Goal: Task Accomplishment & Management: Use online tool/utility

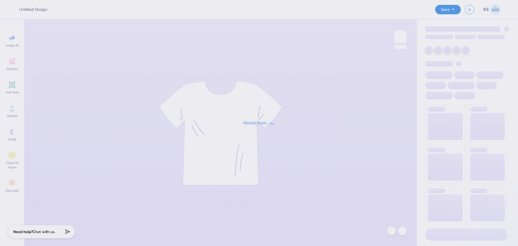
type input "Strike magazine set pants"
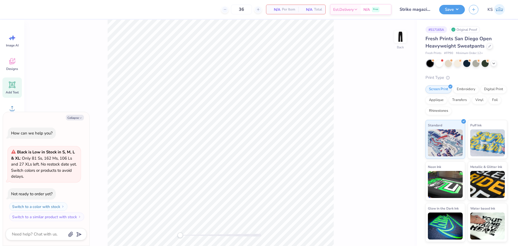
click at [15, 92] on span "Add Text" at bounding box center [12, 92] width 13 height 4
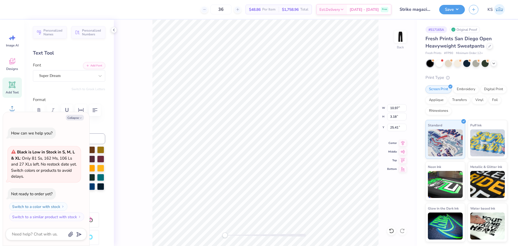
type textarea "x"
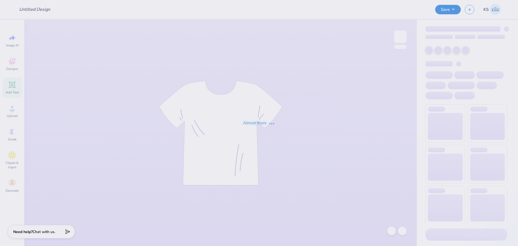
type input "Strike magazine set pants"
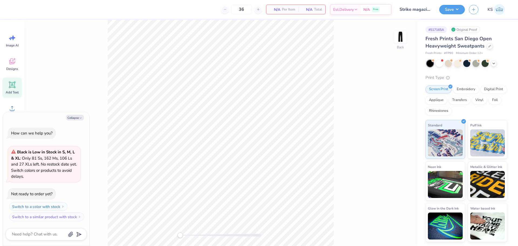
click at [12, 83] on icon at bounding box center [12, 84] width 5 height 5
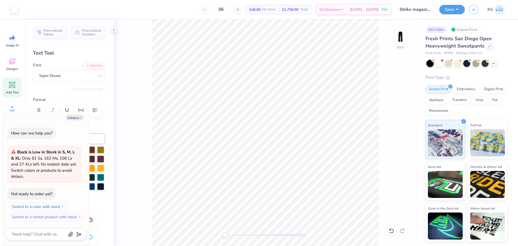
click at [244, 236] on div at bounding box center [265, 235] width 81 height 3
type textarea "x"
click at [229, 229] on div "Back" at bounding box center [265, 133] width 303 height 226
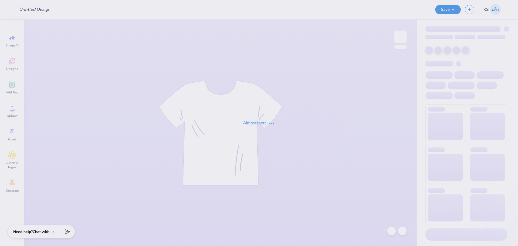
type input "[PERSON_NAME] : [PERSON_NAME][GEOGRAPHIC_DATA]"
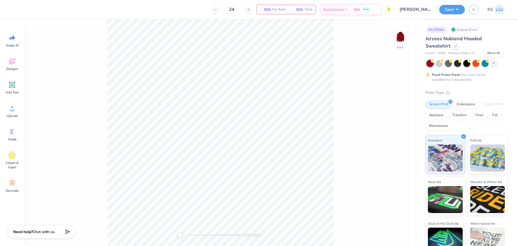
click at [493, 61] on icon at bounding box center [494, 63] width 4 height 4
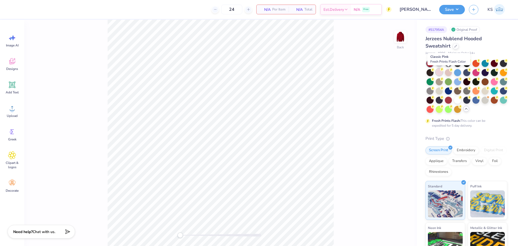
click at [444, 70] on circle at bounding box center [442, 69] width 4 height 4
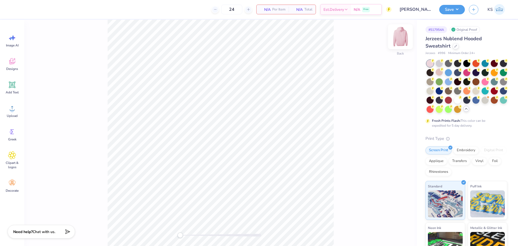
click at [398, 40] on img at bounding box center [401, 37] width 22 height 22
click at [15, 111] on icon at bounding box center [12, 108] width 8 height 8
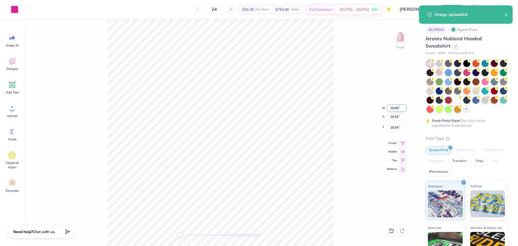
click at [396, 108] on input "15.00" at bounding box center [396, 108] width 19 height 8
type input "12.00"
type input "8.34"
type input "11.58"
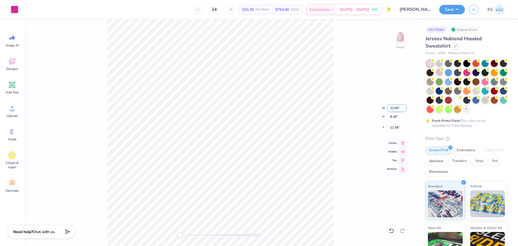
click at [396, 108] on input "12.00" at bounding box center [396, 108] width 19 height 8
type input "12.50"
type input "8.68"
click at [401, 143] on icon at bounding box center [403, 142] width 8 height 6
click at [398, 129] on input "11.41" at bounding box center [396, 128] width 19 height 8
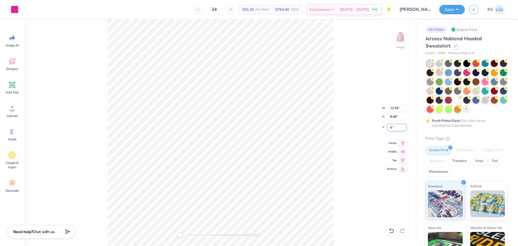
type input "6"
click at [338, 91] on div "Front W 12.50 12.50 " H 8.68 8.68 " Y 6.00 6.00 " Center Middle Top Bottom" at bounding box center [220, 133] width 393 height 226
drag, startPoint x: 456, startPoint y: 9, endPoint x: 458, endPoint y: 14, distance: 5.6
click at [455, 9] on button "Save" at bounding box center [452, 9] width 26 height 9
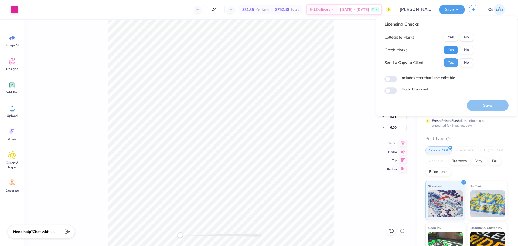
click at [454, 54] on button "Yes" at bounding box center [451, 50] width 14 height 9
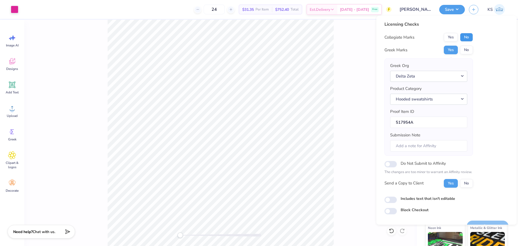
click at [465, 40] on button "No" at bounding box center [466, 37] width 13 height 9
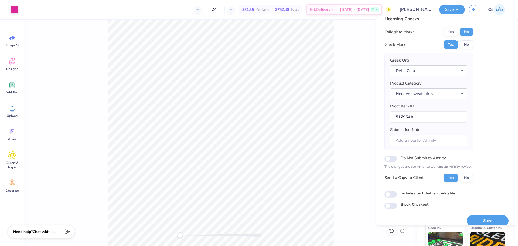
scroll to position [12, 0]
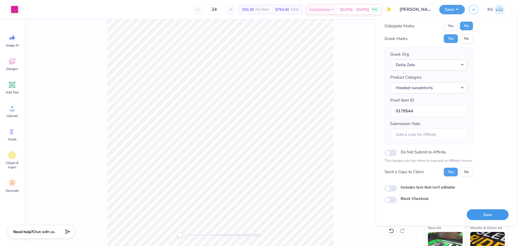
click at [484, 212] on button "Save" at bounding box center [488, 214] width 42 height 11
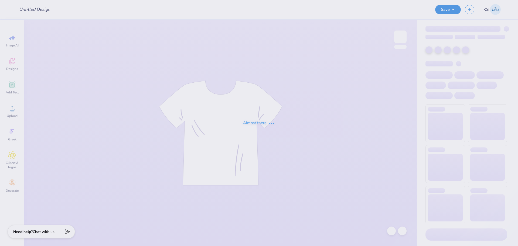
type input "[PERSON_NAME] : [GEOGRAPHIC_DATA]"
